Goal: Check status: Check status

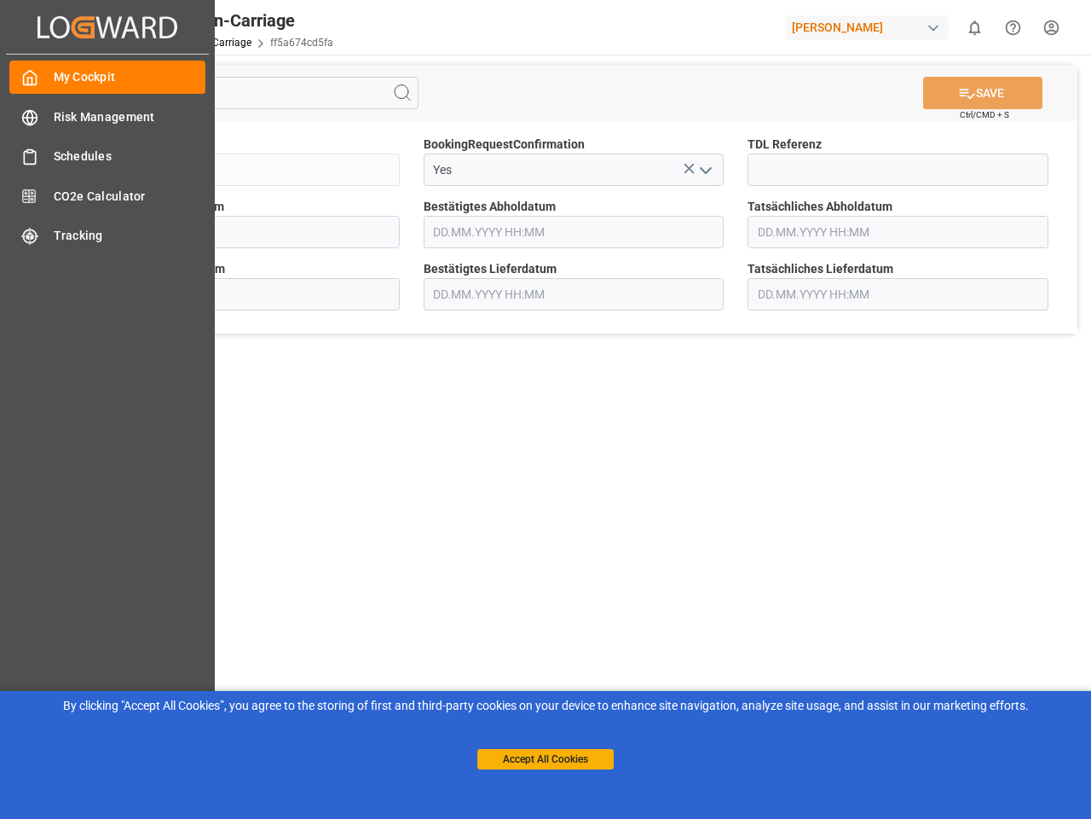
click at [546, 409] on main "SAVE Ctrl/CMD + S Sendung QKA25-010564 BookingRequestConfirmation Yes TDL Refer…" at bounding box center [574, 432] width 1028 height 755
click at [107, 26] on icon "Created by potrace 1.15, written by [PERSON_NAME] [DATE]-[DATE]" at bounding box center [108, 27] width 140 height 27
click at [975, 27] on html "Created by potrace 1.15, written by [PERSON_NAME] [DATE]-[DATE] Created by potr…" at bounding box center [545, 409] width 1091 height 819
click at [546, 759] on button "Accept All Cookies" at bounding box center [546, 759] width 136 height 20
